Goal: Information Seeking & Learning: Check status

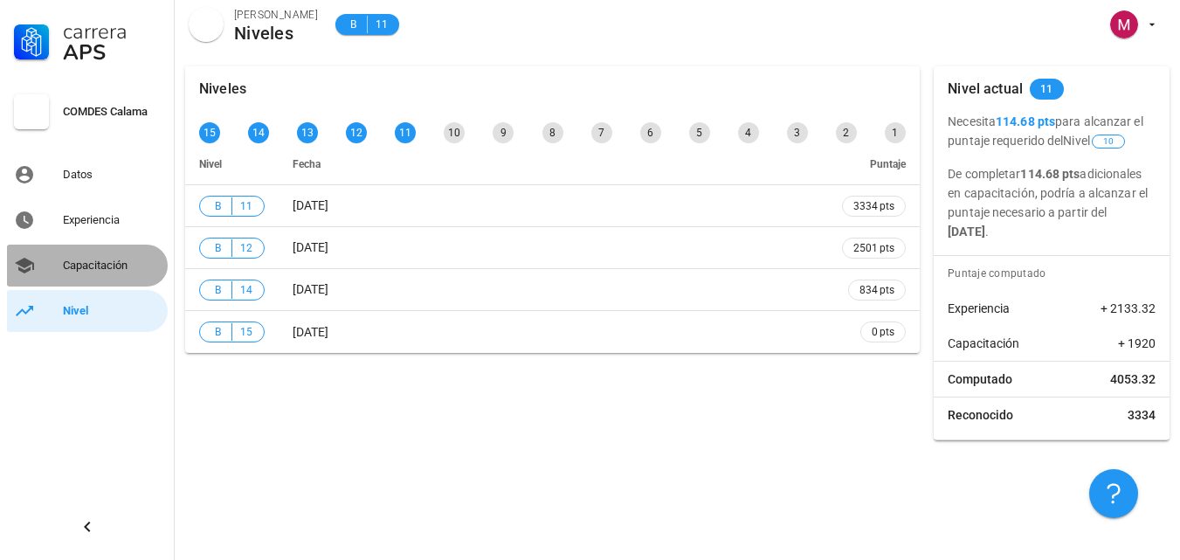
click at [94, 271] on div "Capacitación" at bounding box center [112, 266] width 98 height 14
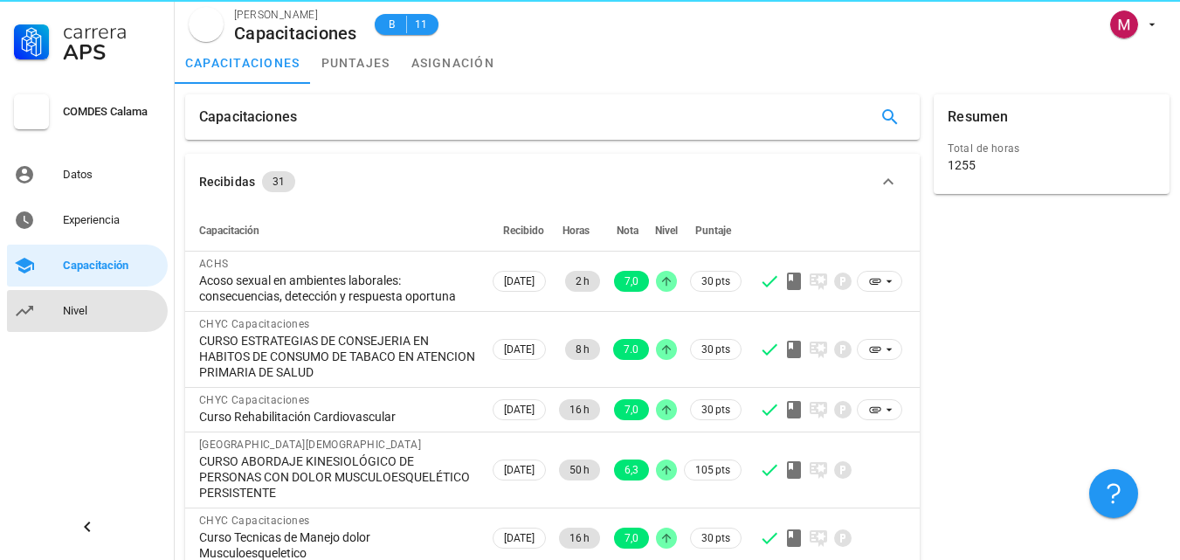
click at [65, 301] on div "Nivel" at bounding box center [112, 311] width 98 height 28
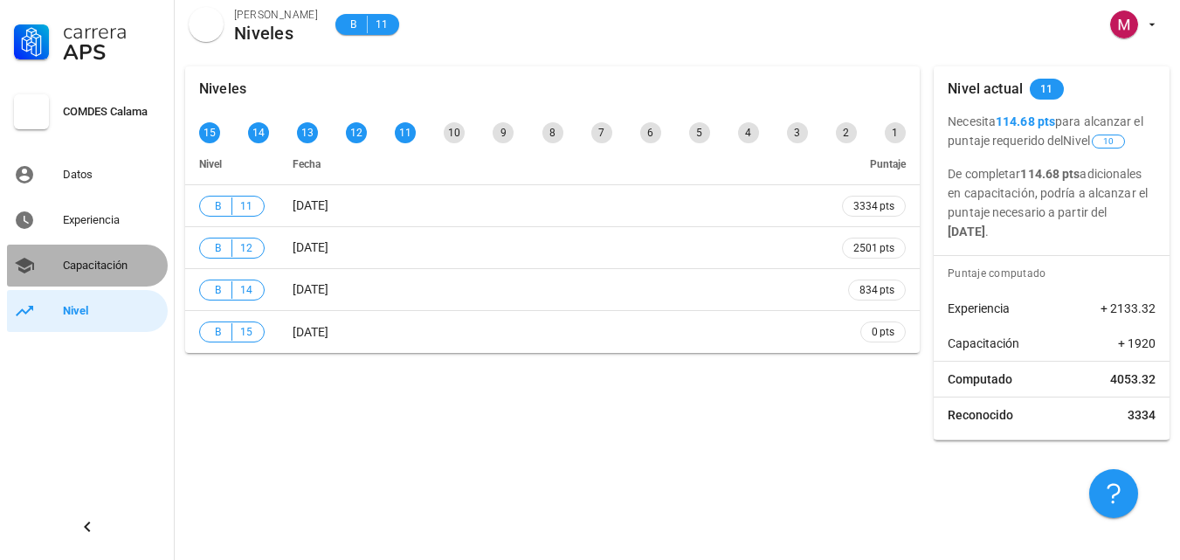
click at [80, 258] on div "Capacitación" at bounding box center [112, 266] width 98 height 28
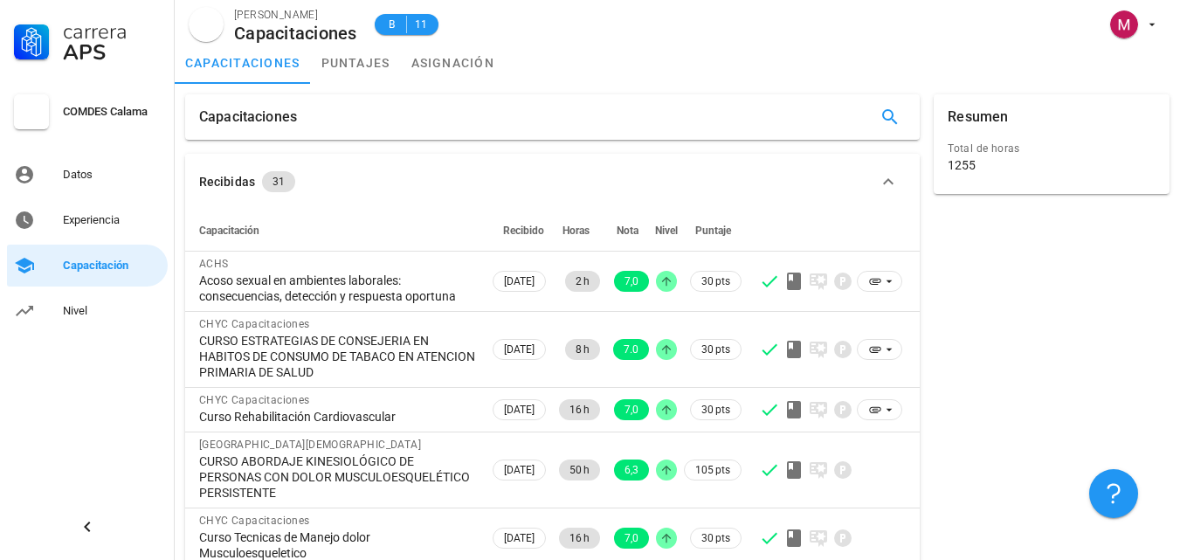
click at [1029, 322] on div "Resumen Total de horas 1255" at bounding box center [1052, 476] width 250 height 778
click at [380, 63] on link "puntajes" at bounding box center [356, 63] width 90 height 42
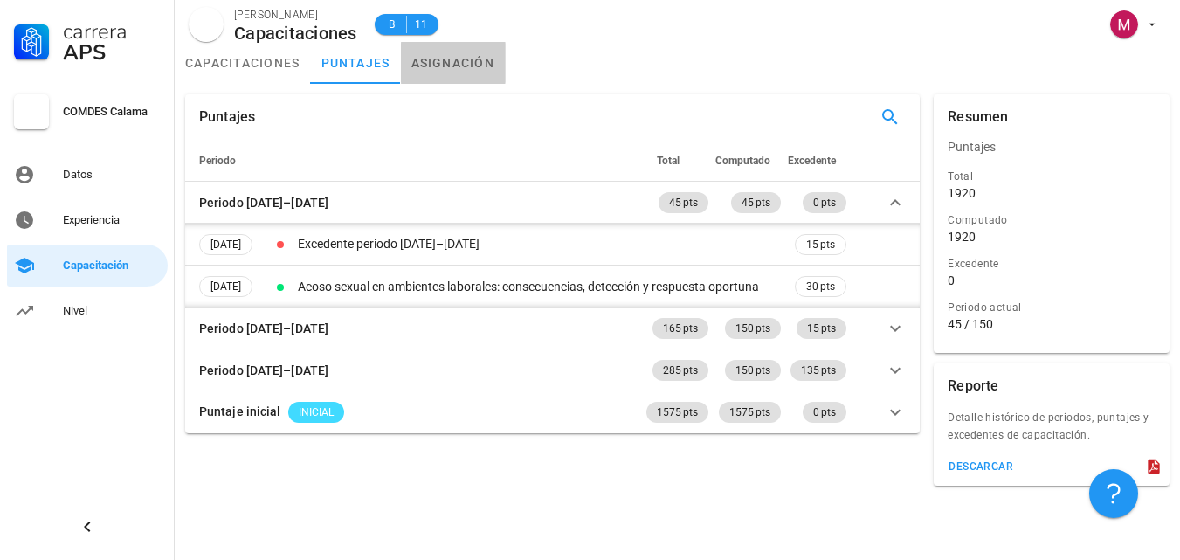
click at [467, 64] on link "asignación" at bounding box center [453, 63] width 105 height 42
